Goal: Task Accomplishment & Management: Use online tool/utility

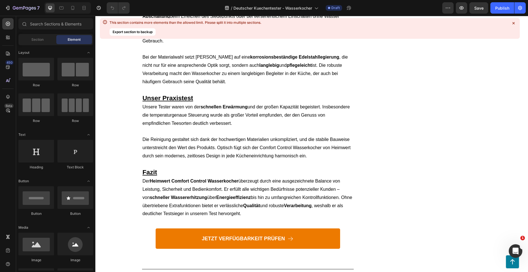
scroll to position [565, 0]
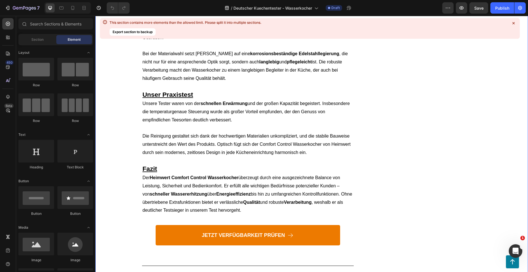
click at [511, 24] on icon at bounding box center [513, 23] width 6 height 6
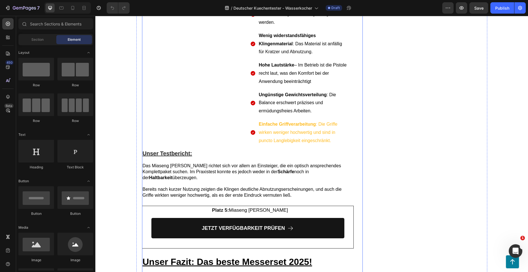
scroll to position [2686, 0]
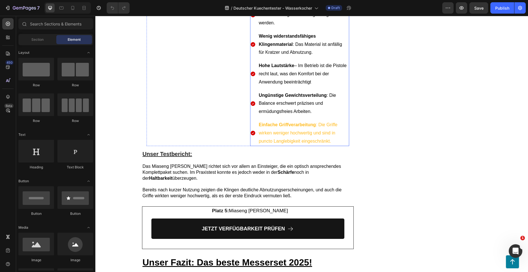
click at [285, 127] on strong "Einfache Griffverarbeitung" at bounding box center [287, 124] width 57 height 5
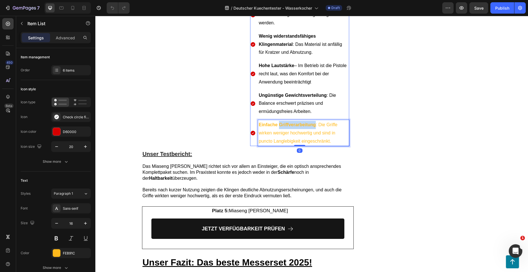
click at [285, 127] on strong "Einfache Griffverarbeitung" at bounding box center [287, 124] width 57 height 5
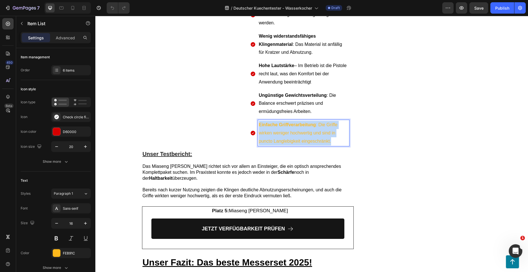
click at [286, 127] on strong "Einfache Griffverarbeitung" at bounding box center [287, 124] width 57 height 5
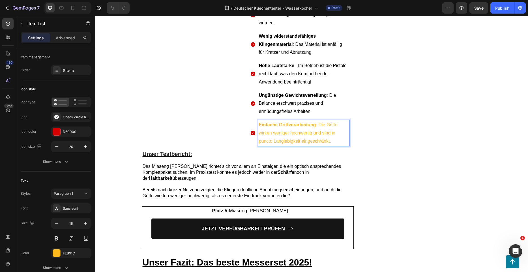
click at [285, 139] on p "Einfache Griffverarbeitung : Die Griffe wirken weniger hochwertig und sind in p…" at bounding box center [303, 133] width 89 height 24
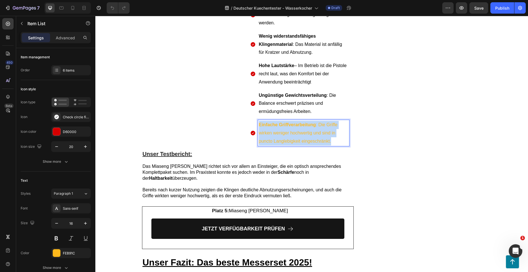
click at [285, 139] on p "Einfache Griffverarbeitung : Die Griffe wirken weniger hochwertig und sind in p…" at bounding box center [303, 133] width 89 height 24
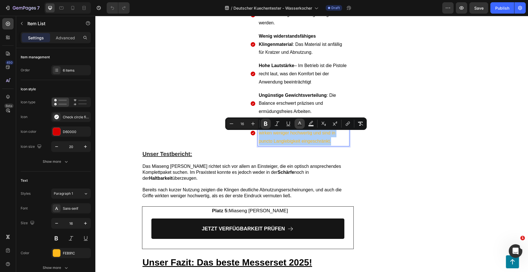
click at [298, 126] on rect "Editor contextual toolbar" at bounding box center [299, 125] width 5 height 1
type input "FEB91C"
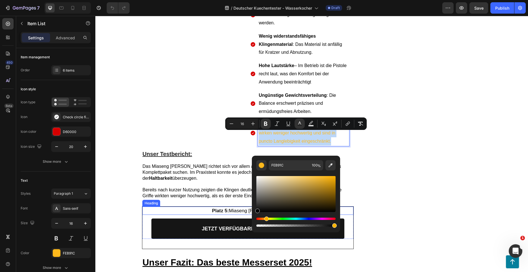
type input "000000"
drag, startPoint x: 265, startPoint y: 207, endPoint x: 156, endPoint y: 202, distance: 108.9
click at [252, 218] on div "000000 100 %" at bounding box center [296, 191] width 88 height 72
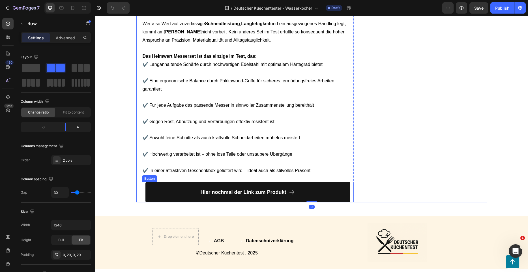
scroll to position [3025, 0]
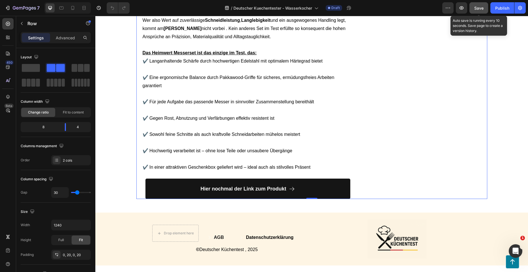
click at [481, 10] on span "Save" at bounding box center [478, 8] width 9 height 5
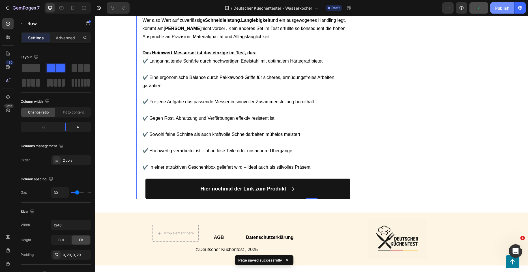
click at [493, 11] on button "Publish" at bounding box center [502, 7] width 24 height 11
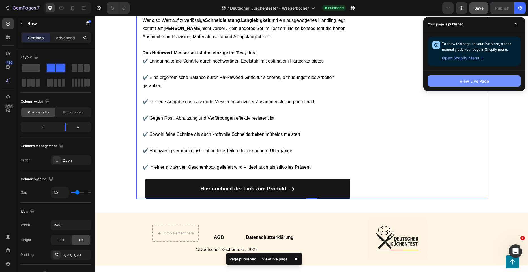
click at [449, 77] on button "View Live Page" at bounding box center [473, 80] width 93 height 11
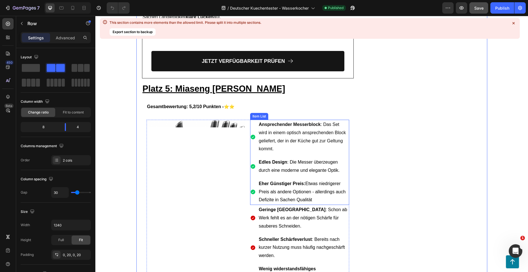
scroll to position [2460, 0]
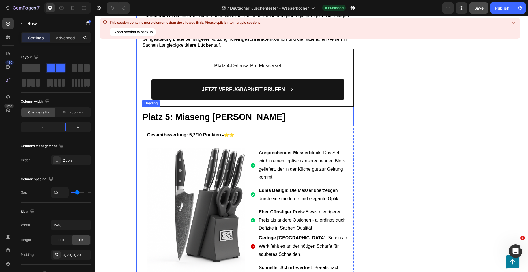
click at [258, 112] on u "Platz 5: Miaseng Nio Messerset" at bounding box center [213, 117] width 142 height 10
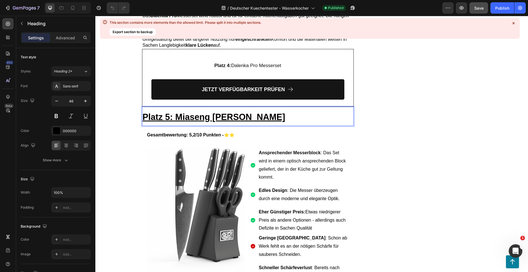
click at [277, 107] on p "Platz 5: Miaseng Nio Messerset" at bounding box center [247, 116] width 210 height 18
click at [278, 131] on p "Gesamtbewertung: 5,2/10 Punkten - ⭐⭐" at bounding box center [247, 135] width 201 height 8
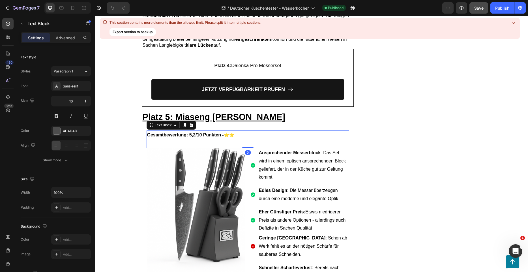
click at [274, 139] on p at bounding box center [247, 143] width 201 height 8
click at [147, 132] on strong "Gesamtbewertung: 5,2/10 Punkten -" at bounding box center [185, 134] width 77 height 5
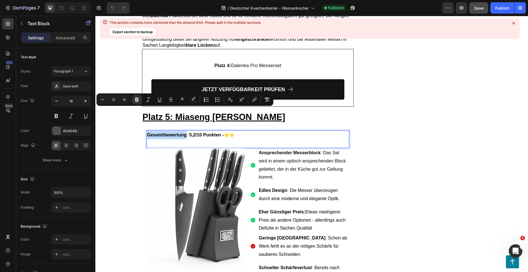
click at [147, 132] on strong "Gesamtbewertung: 5,2/10 Punkten -" at bounding box center [185, 134] width 77 height 5
drag, startPoint x: 237, startPoint y: 112, endPoint x: 146, endPoint y: 113, distance: 91.0
click at [147, 131] on p "Gesamtbewertung: 5,2/10 Punkten - ⭐⭐" at bounding box center [247, 135] width 201 height 8
copy p "Gesamtbewertung: 5,2/10 Punkten - ⭐⭐"
click at [289, 131] on p "Gesamtbewertung: 5,2/10 Punkten - ⭐⭐" at bounding box center [247, 135] width 201 height 8
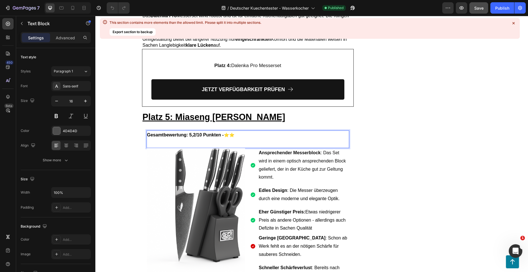
click at [273, 139] on p "Rich Text Editor. Editing area: main" at bounding box center [247, 143] width 201 height 8
click at [275, 150] on strong "Ansprechender Messerblock" at bounding box center [290, 152] width 62 height 5
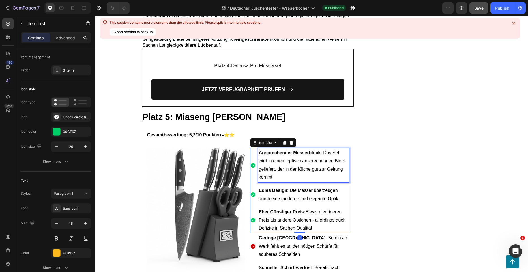
click at [259, 150] on strong "Ansprechender Messerblock" at bounding box center [290, 152] width 62 height 5
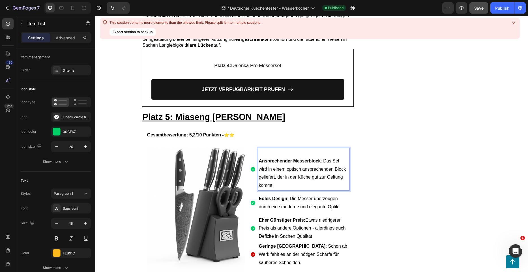
click at [260, 149] on p "Rich Text Editor. Editing area: main" at bounding box center [303, 153] width 89 height 8
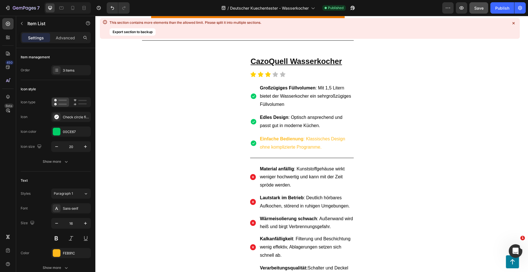
scroll to position [1272, 0]
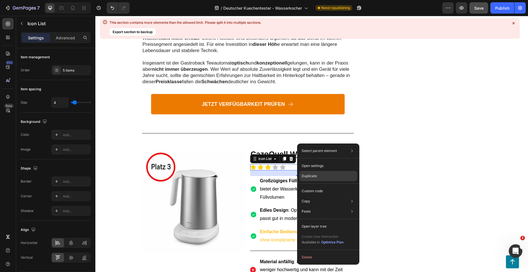
drag, startPoint x: 318, startPoint y: 174, endPoint x: 195, endPoint y: 156, distance: 124.0
click at [318, 186] on div "Duplicate" at bounding box center [328, 191] width 58 height 10
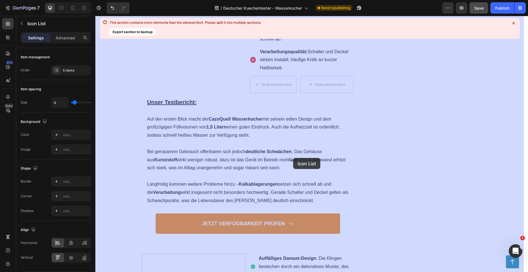
scroll to position [1640, 0]
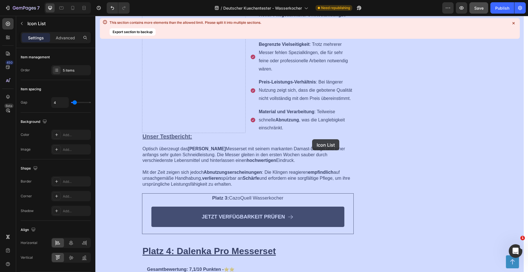
drag, startPoint x: 291, startPoint y: 127, endPoint x: 312, endPoint y: 139, distance: 24.3
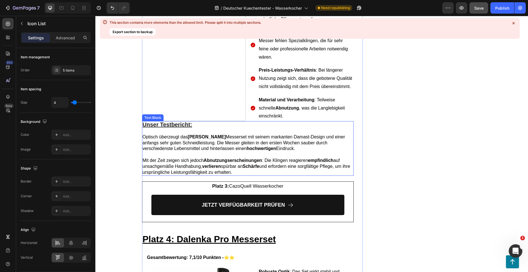
scroll to position [1939, 0]
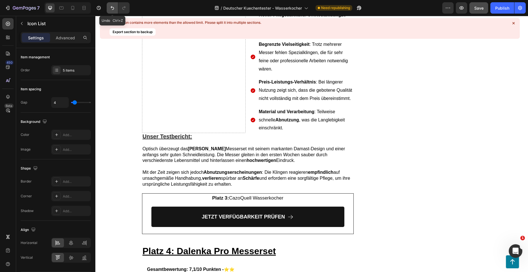
click at [111, 6] on icon "Undo/Redo" at bounding box center [112, 8] width 6 height 6
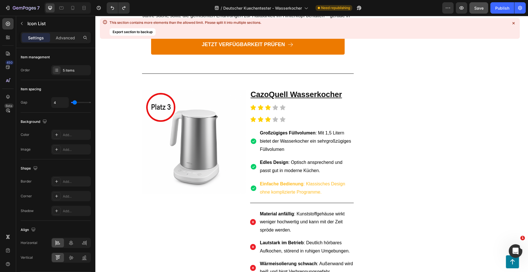
scroll to position [1300, 0]
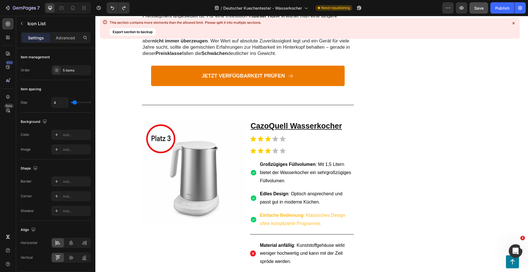
click at [286, 148] on div "Icon Icon Icon Icon Icon" at bounding box center [301, 151] width 103 height 6
click at [267, 148] on icon at bounding box center [268, 151] width 6 height 6
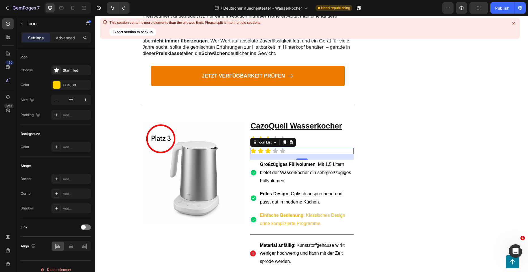
click at [298, 148] on div "Icon Icon Icon Icon Icon" at bounding box center [301, 151] width 103 height 6
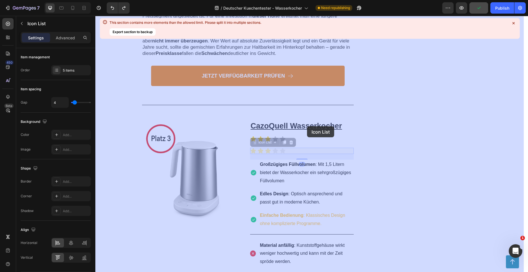
drag, startPoint x: 301, startPoint y: 126, endPoint x: 307, endPoint y: 126, distance: 5.4
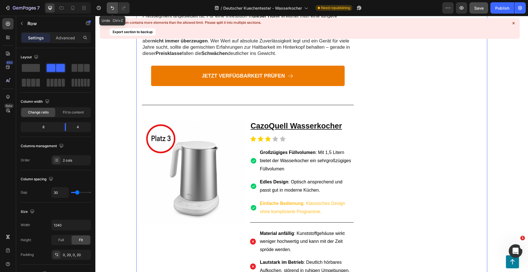
click at [111, 10] on icon "Undo/Redo" at bounding box center [112, 8] width 6 height 6
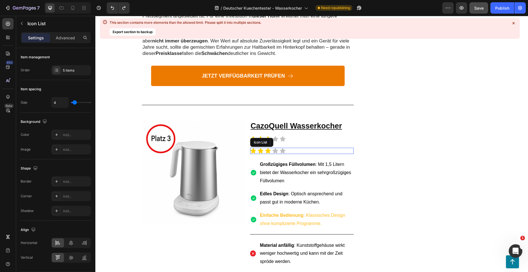
click at [296, 148] on div "Icon Icon Icon Icon Icon" at bounding box center [301, 151] width 103 height 6
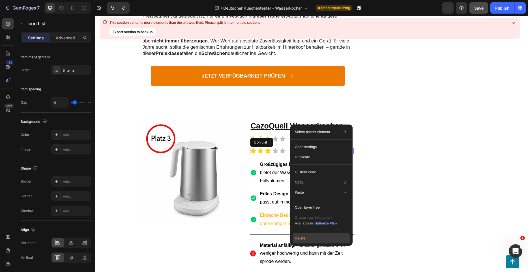
click at [314, 242] on button "Delete" at bounding box center [321, 238] width 58 height 10
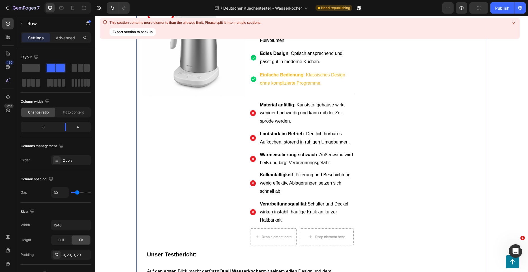
scroll to position [1442, 0]
